Goal: Task Accomplishment & Management: Manage account settings

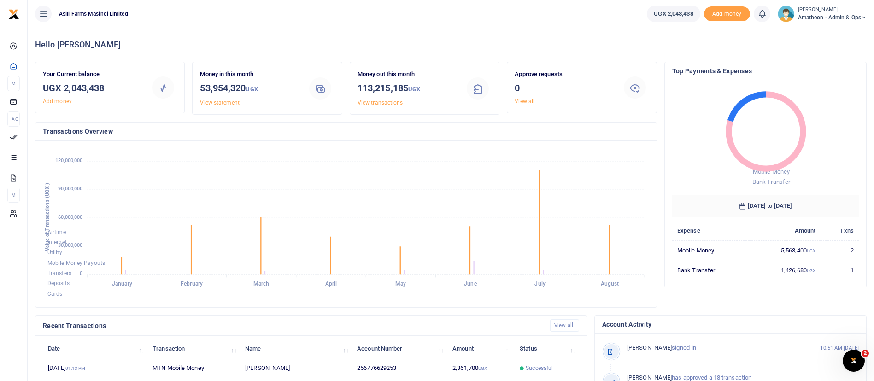
click at [837, 15] on span "Amatheon - Admin & Ops" at bounding box center [832, 17] width 69 height 8
click at [826, 29] on link "Switch accounts" at bounding box center [831, 33] width 73 height 13
click at [823, 12] on small "[PERSON_NAME]" at bounding box center [832, 10] width 69 height 8
click at [821, 29] on link "Switch accounts" at bounding box center [831, 33] width 73 height 13
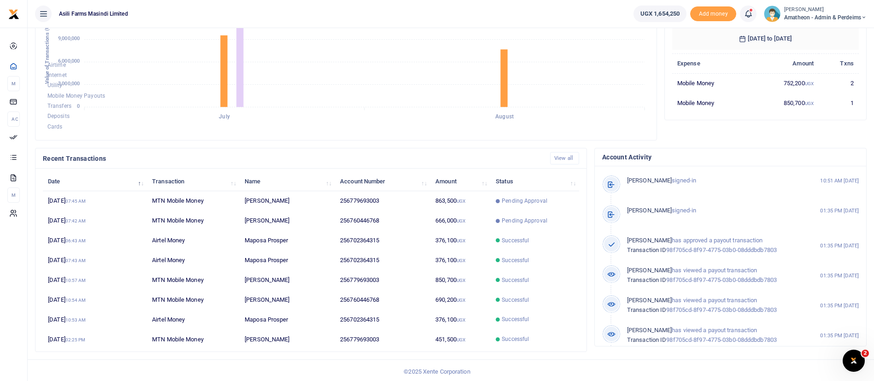
scroll to position [170, 0]
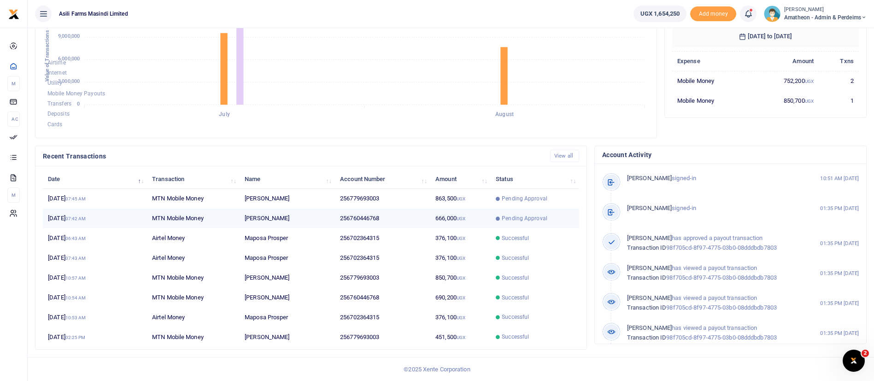
click at [497, 223] on td "Pending Approval" at bounding box center [535, 219] width 88 height 20
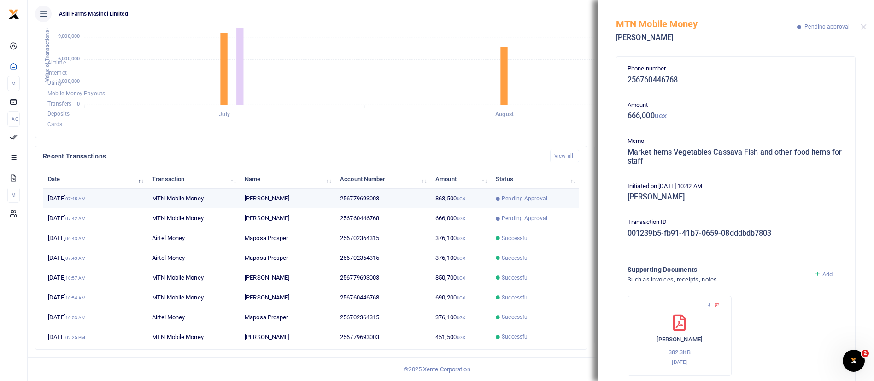
click at [472, 205] on td "863,500 UGX" at bounding box center [460, 199] width 60 height 20
click at [710, 306] on icon at bounding box center [709, 305] width 6 height 6
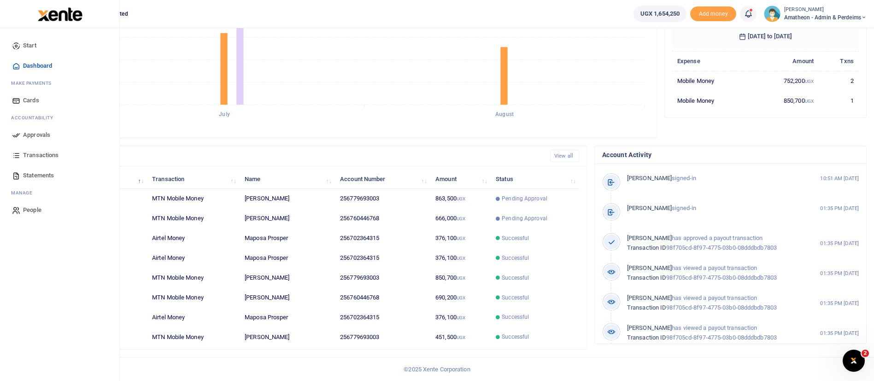
click at [35, 135] on span "Approvals" at bounding box center [36, 134] width 27 height 9
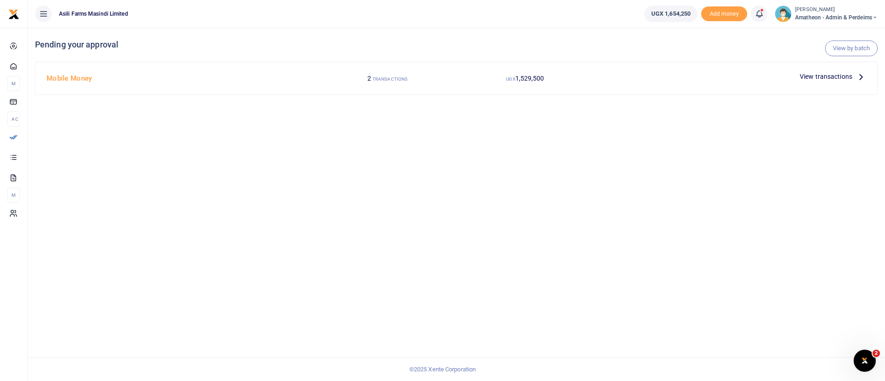
click at [816, 76] on span "View transactions" at bounding box center [825, 76] width 53 height 10
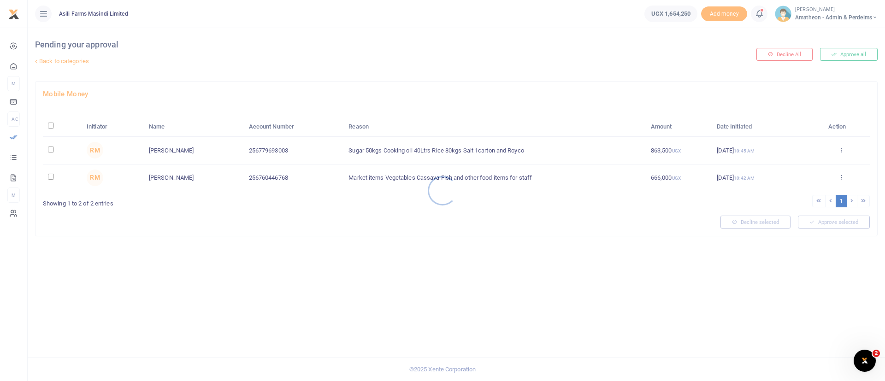
click at [51, 126] on div at bounding box center [442, 190] width 885 height 381
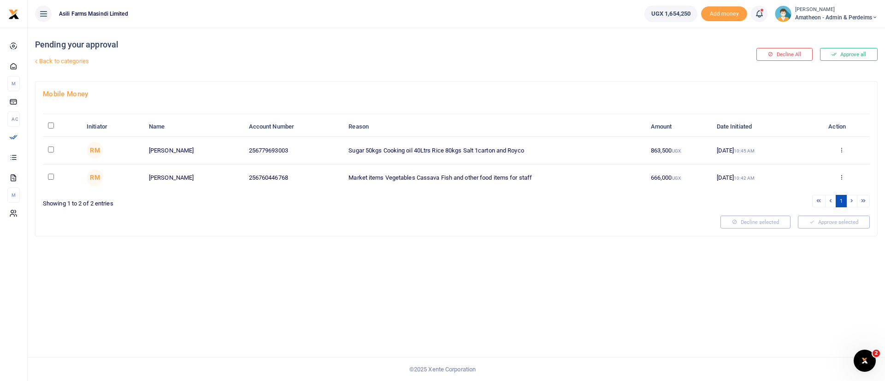
click at [53, 125] on input "\a \a : activate to sort column descending" at bounding box center [51, 126] width 6 height 6
checkbox input "true"
click at [845, 219] on button "Approve selected (2)" at bounding box center [830, 222] width 78 height 13
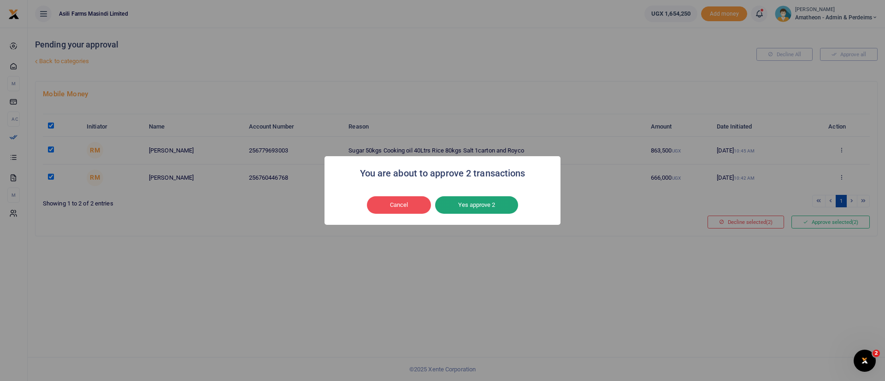
click at [482, 208] on button "Yes approve 2" at bounding box center [476, 205] width 83 height 18
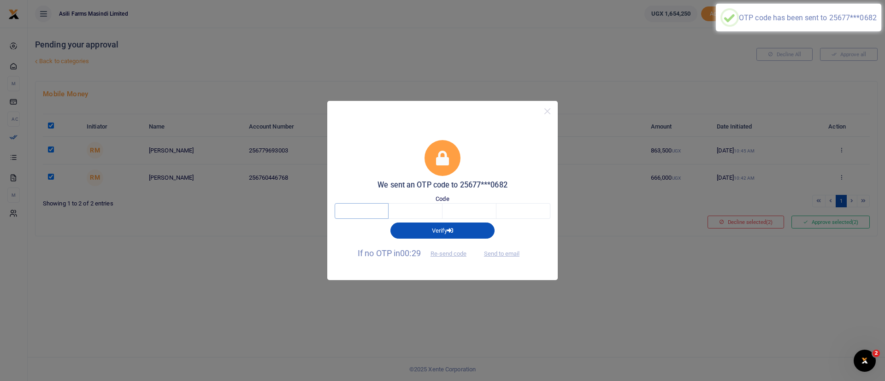
click at [356, 211] on input "text" at bounding box center [362, 211] width 54 height 16
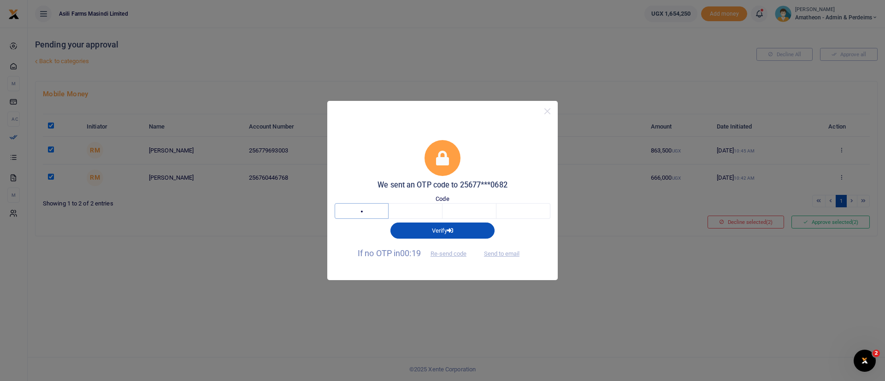
type input "1"
type input "3"
type input "7"
type input "1"
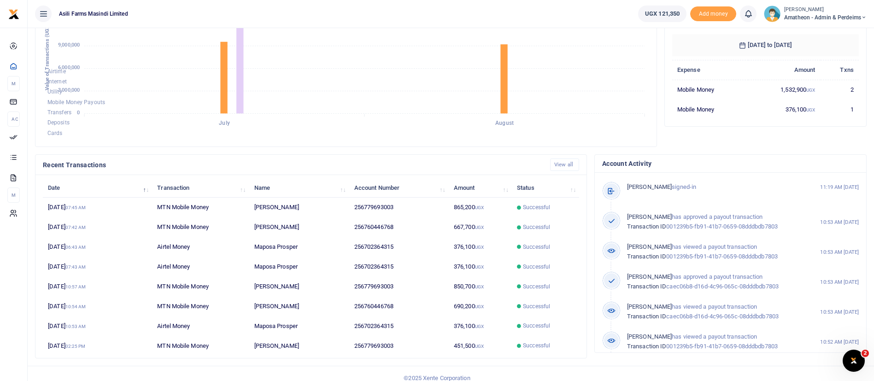
scroll to position [170, 0]
